Goal: Check status: Check status

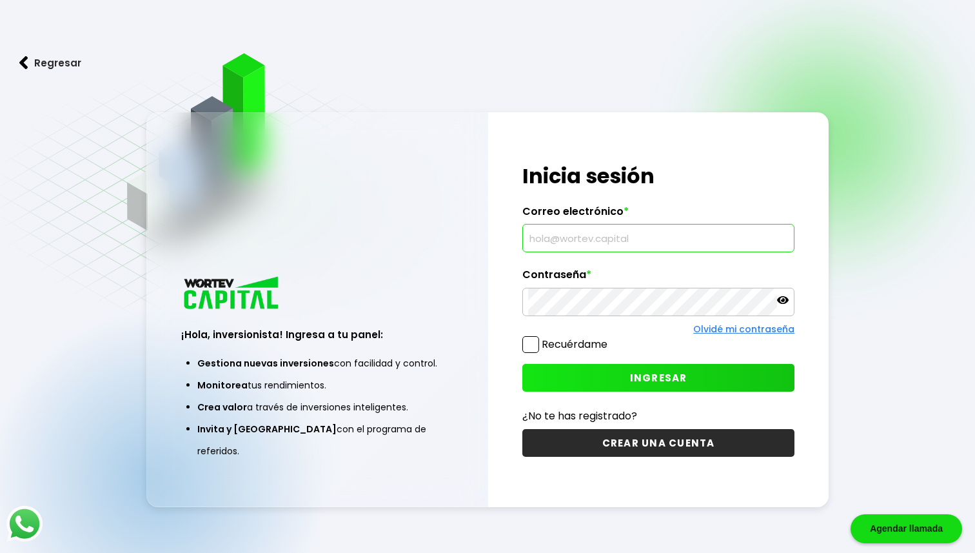
click at [594, 242] on input "text" at bounding box center [658, 237] width 261 height 27
type input "[EMAIL_ADDRESS][DOMAIN_NAME]"
click at [638, 358] on div "¡Hola, inversionista! Ingresa tus credenciales para iniciar sesión Inicia sesió…" at bounding box center [658, 309] width 340 height 395
click at [640, 372] on span "INGRESAR" at bounding box center [658, 378] width 57 height 14
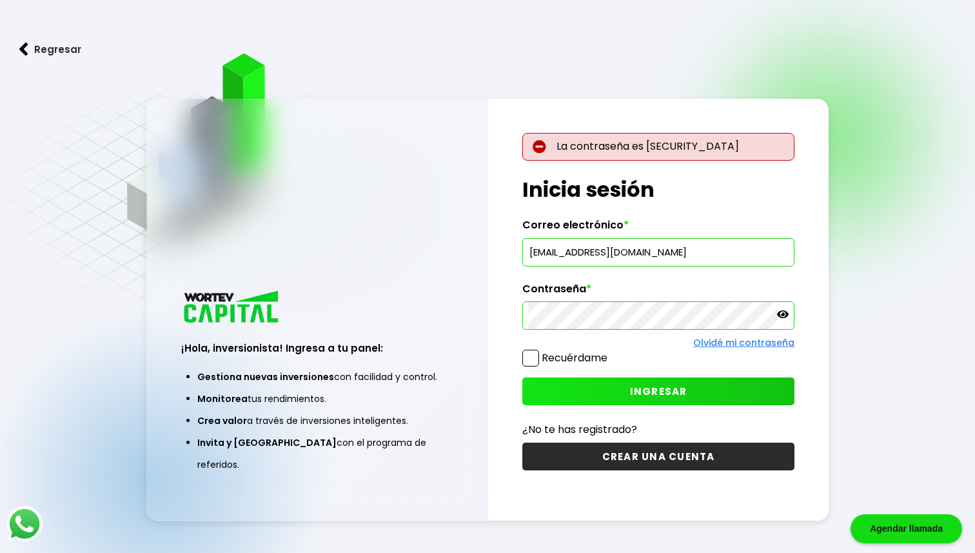
click at [683, 388] on span "INGRESAR" at bounding box center [658, 391] width 57 height 14
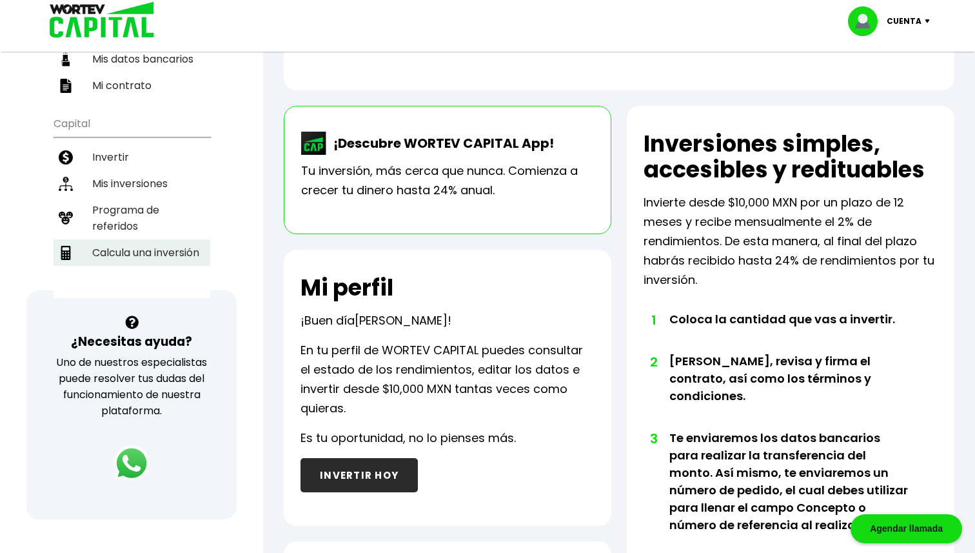
scroll to position [202, 0]
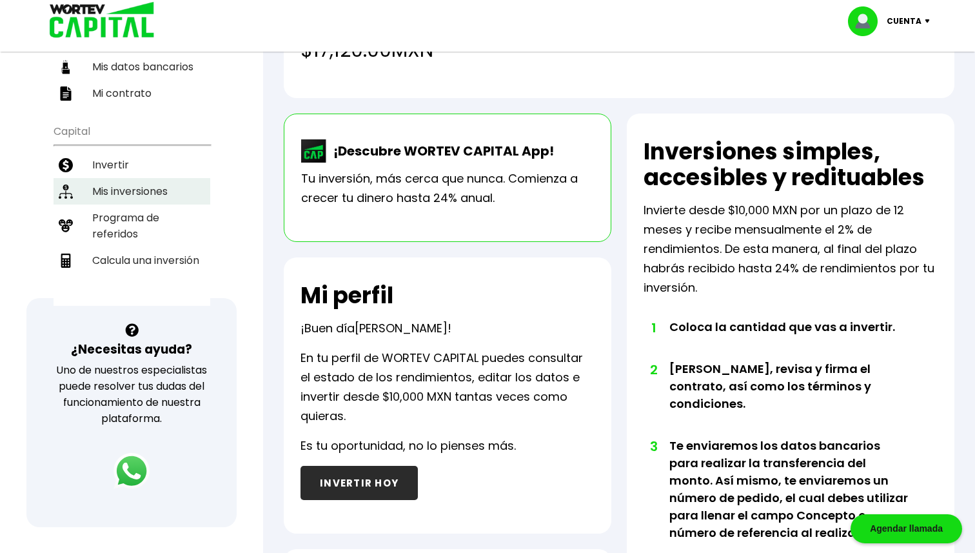
click at [117, 178] on li "Mis inversiones" at bounding box center [132, 191] width 157 height 26
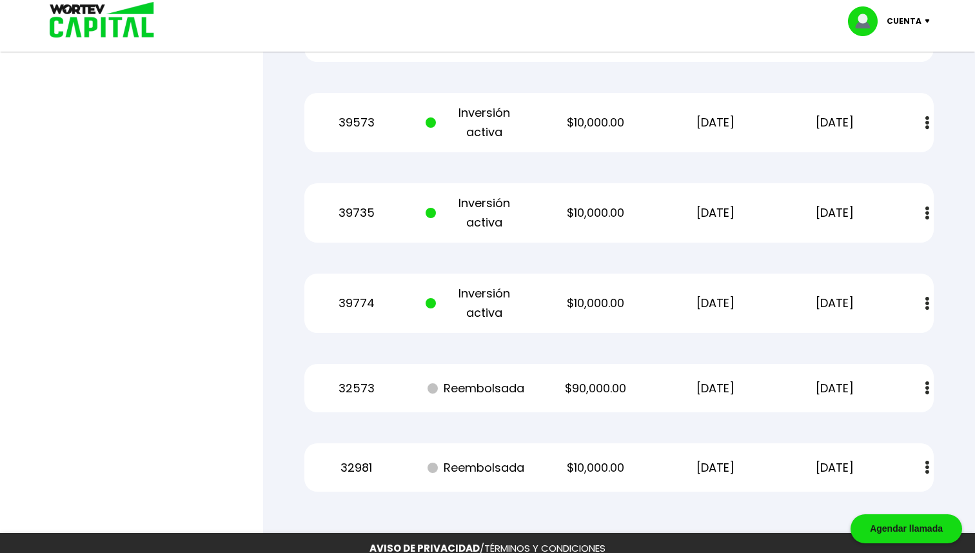
scroll to position [679, 0]
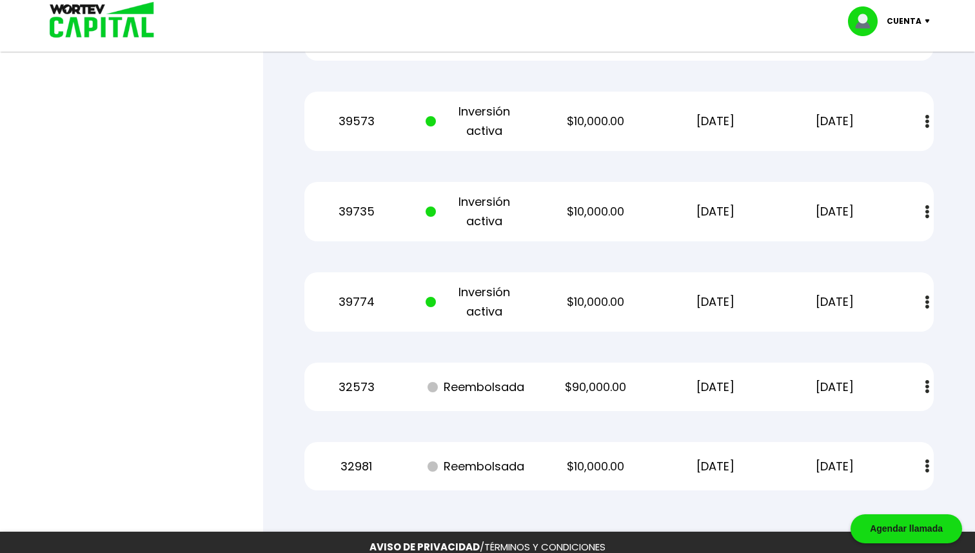
click at [923, 295] on button at bounding box center [927, 302] width 18 height 28
click at [573, 328] on div "39774 Inversión activa $10,000.00 [DATE] [DATE] Estado de cuenta" at bounding box center [618, 301] width 629 height 59
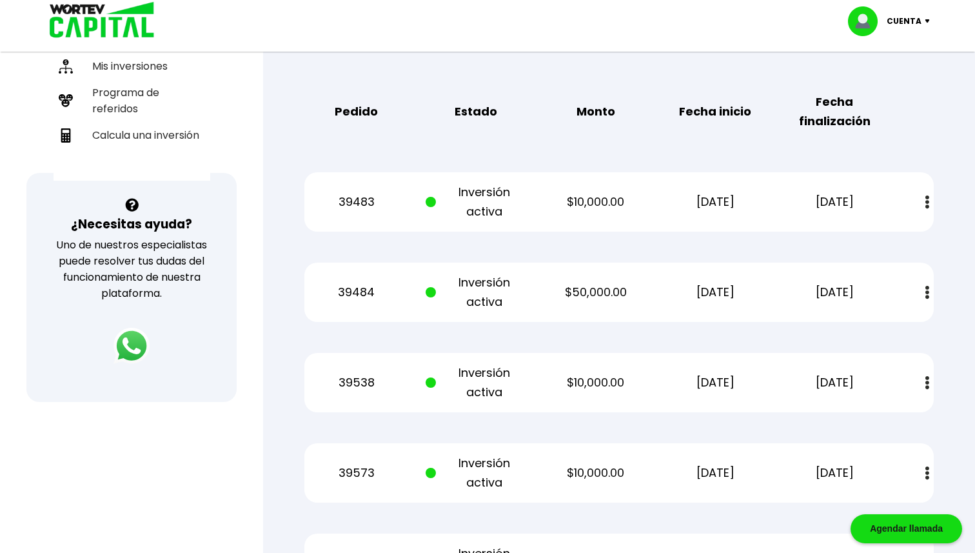
scroll to position [331, 0]
